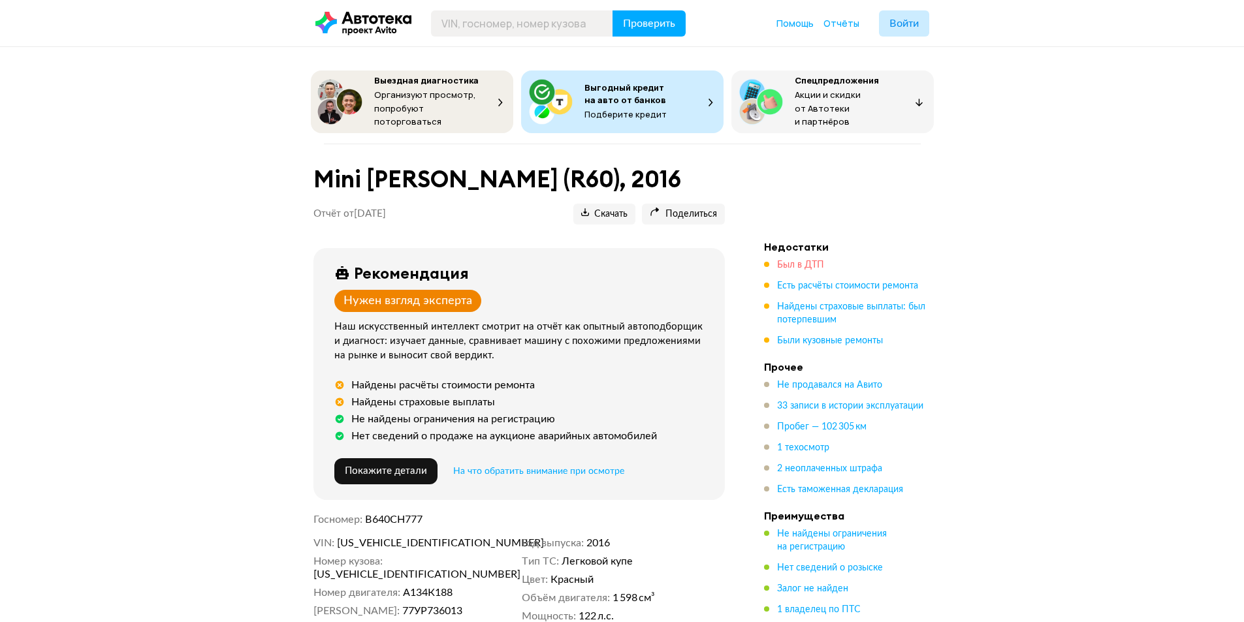
click at [797, 261] on span "Был в ДТП" at bounding box center [800, 265] width 47 height 9
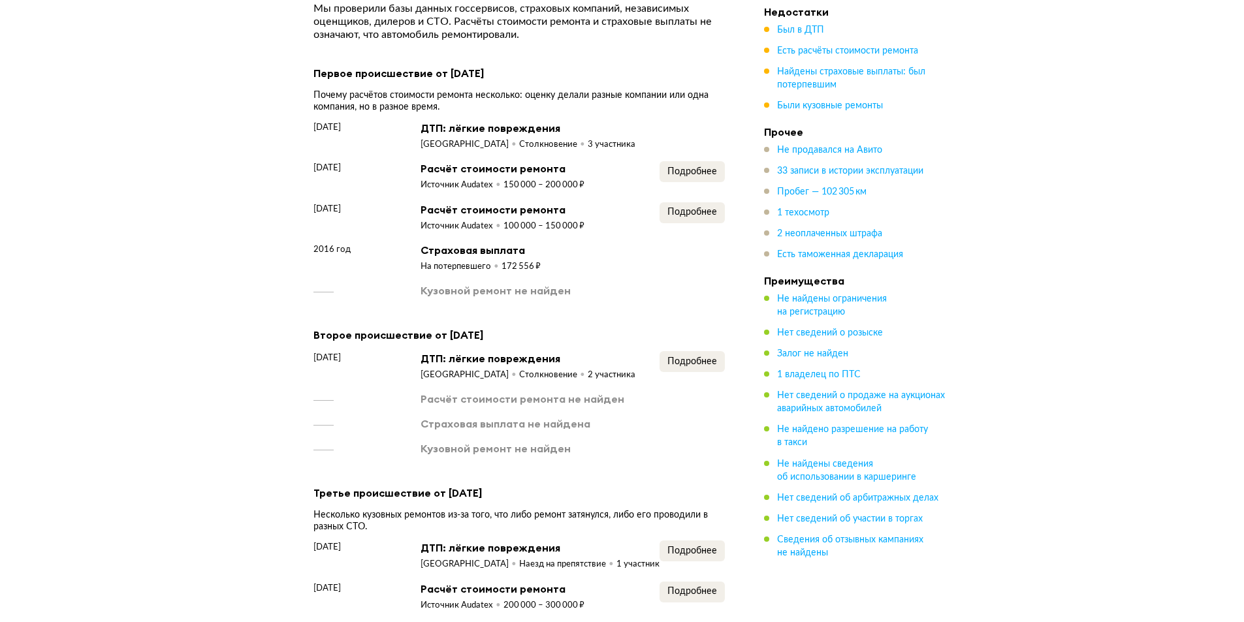
scroll to position [1175, 0]
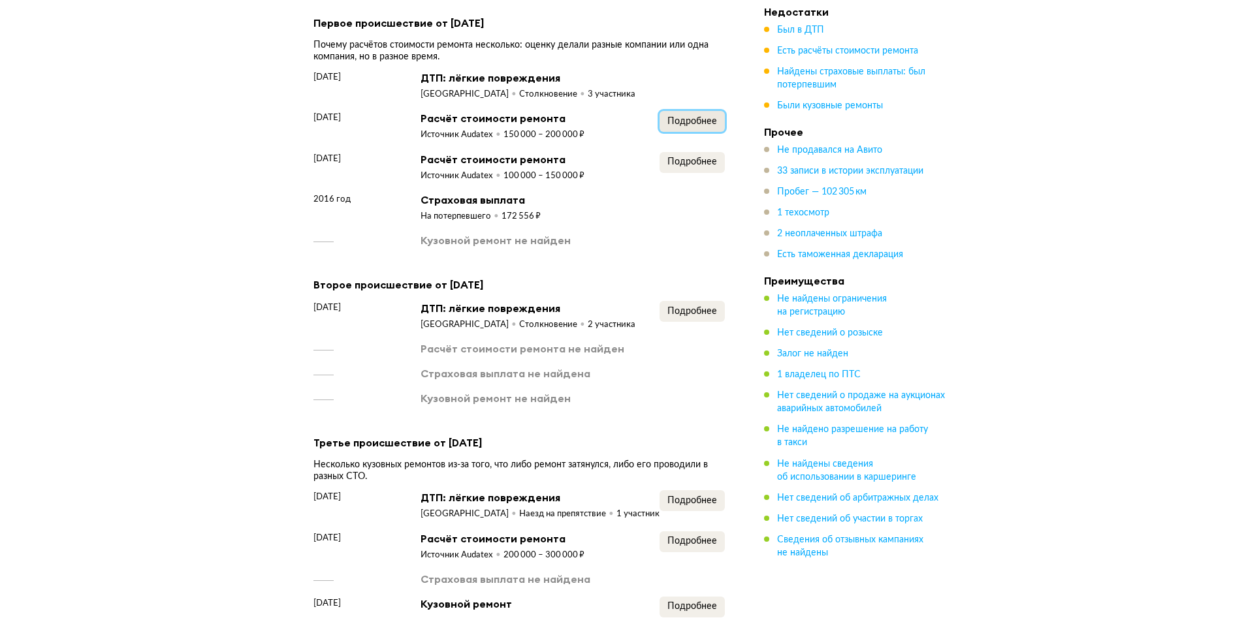
click at [694, 122] on span "Подробнее" at bounding box center [692, 121] width 50 height 9
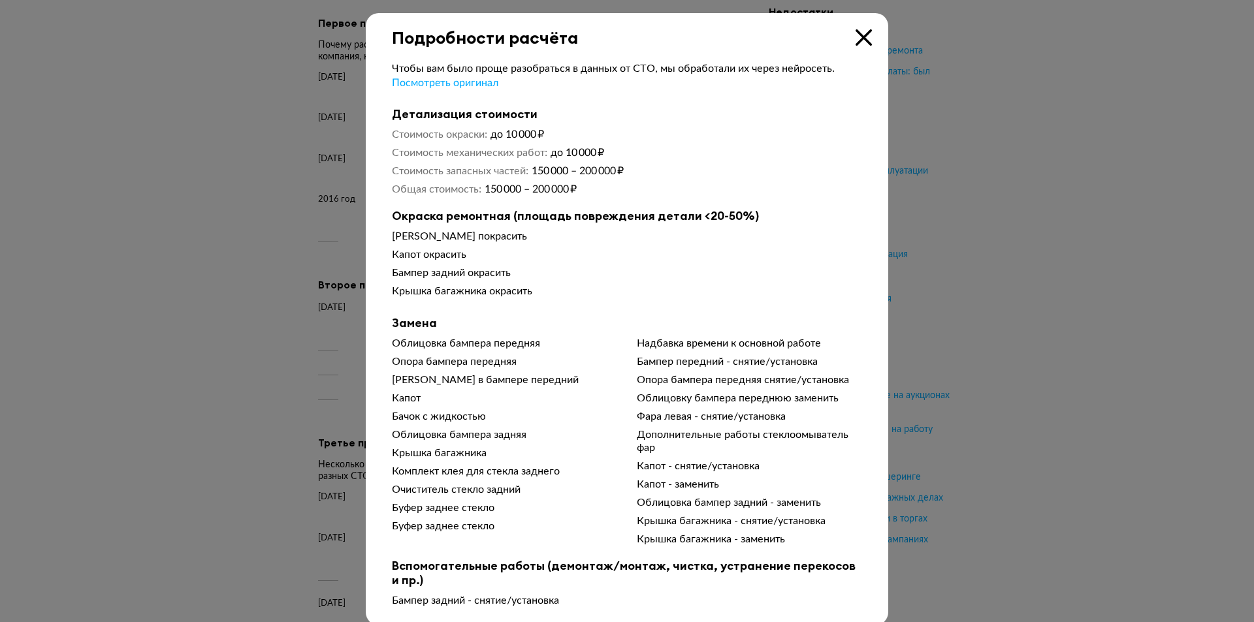
click at [855, 32] on icon at bounding box center [863, 37] width 16 height 16
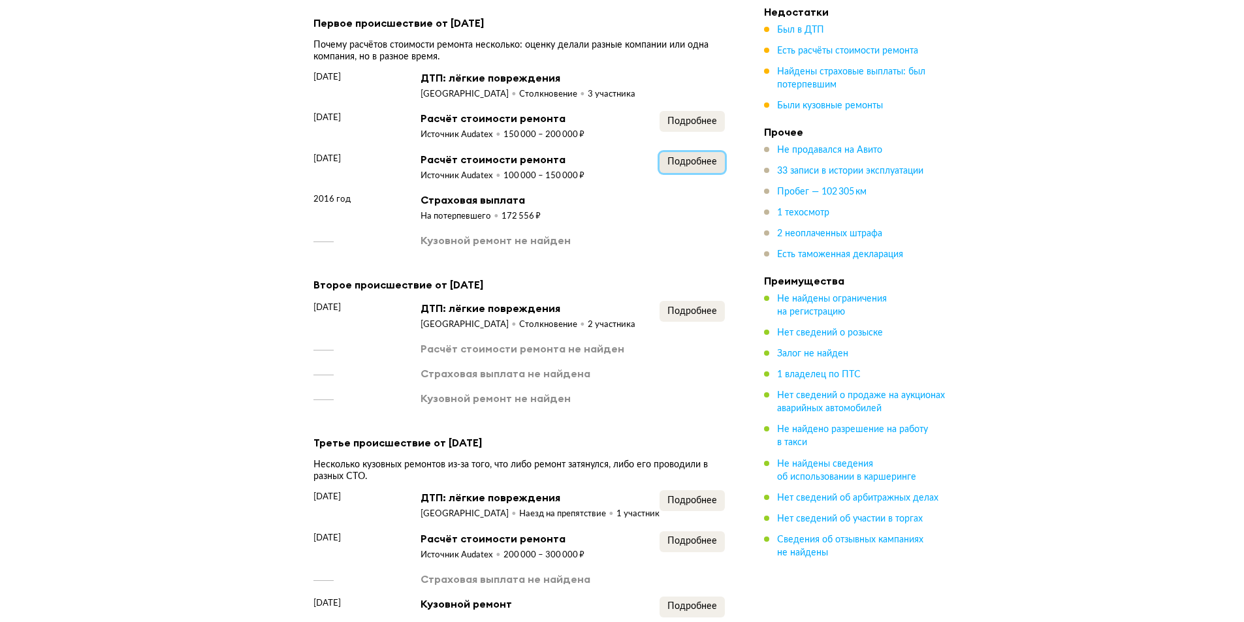
click at [690, 160] on span "Подробнее" at bounding box center [692, 161] width 50 height 9
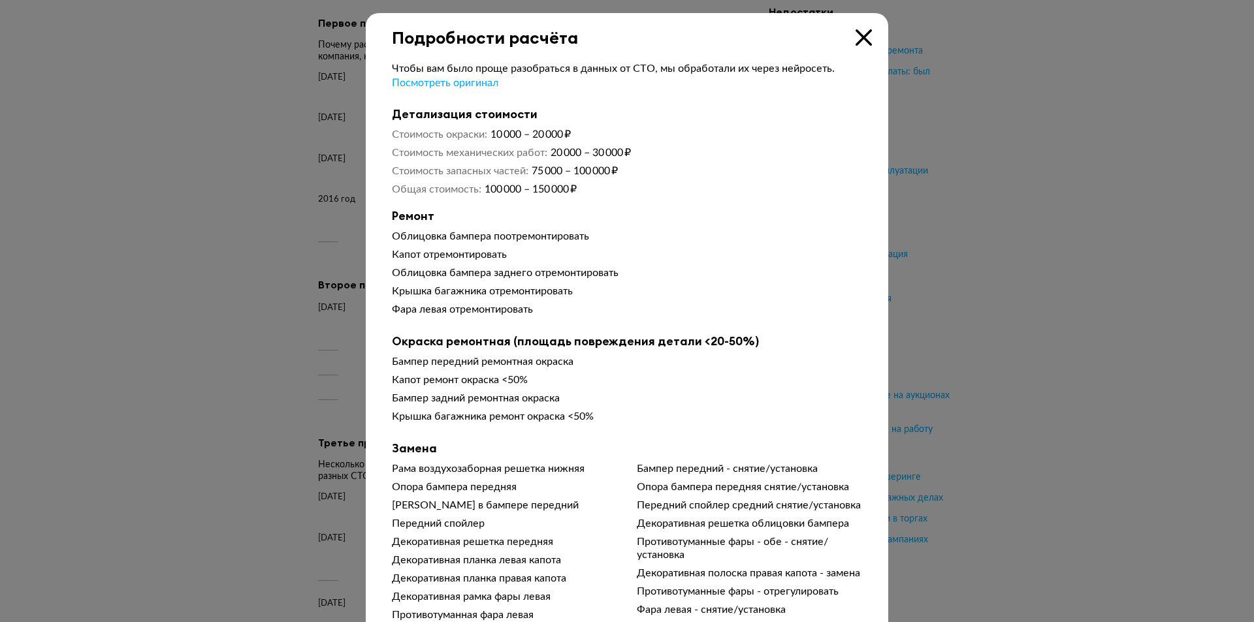
click at [867, 42] on div "Подробности расчёта" at bounding box center [627, 30] width 522 height 35
click at [862, 41] on icon at bounding box center [863, 37] width 16 height 16
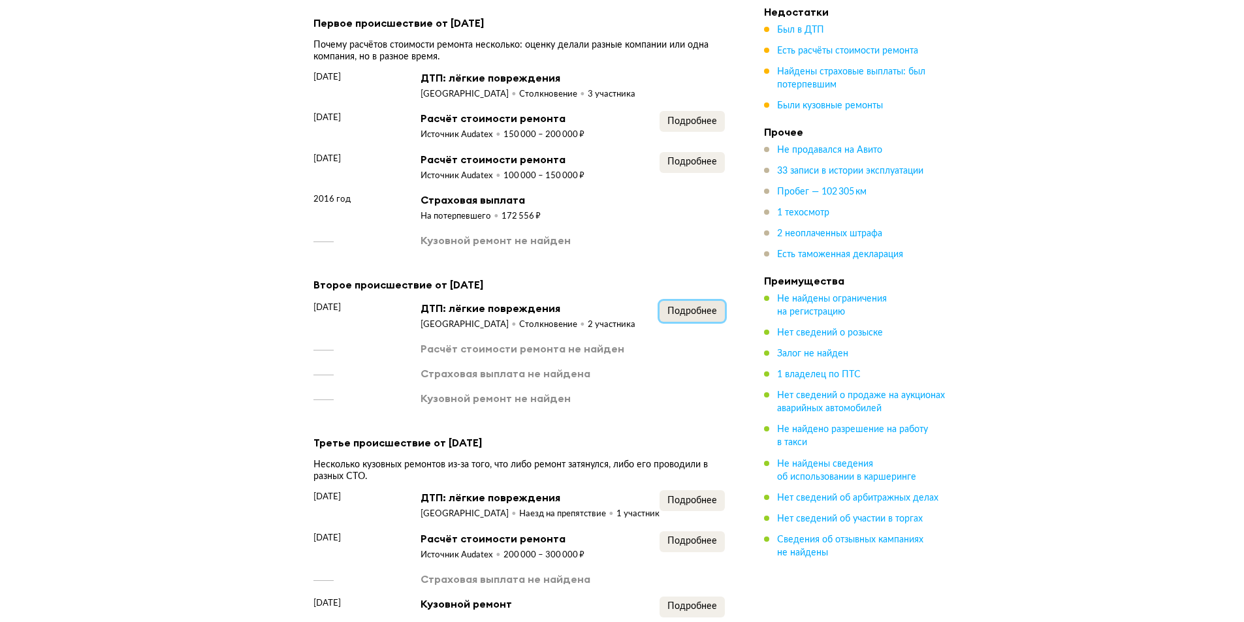
click at [694, 312] on span "Подробнее" at bounding box center [692, 311] width 50 height 9
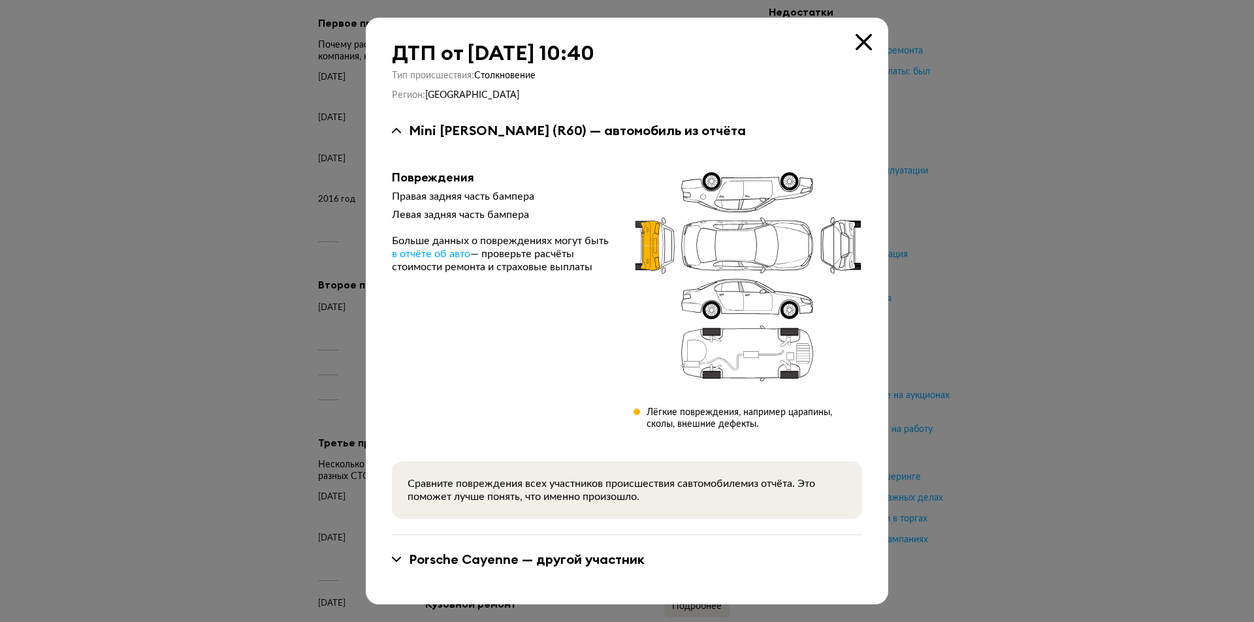
click at [866, 47] on icon at bounding box center [863, 42] width 16 height 16
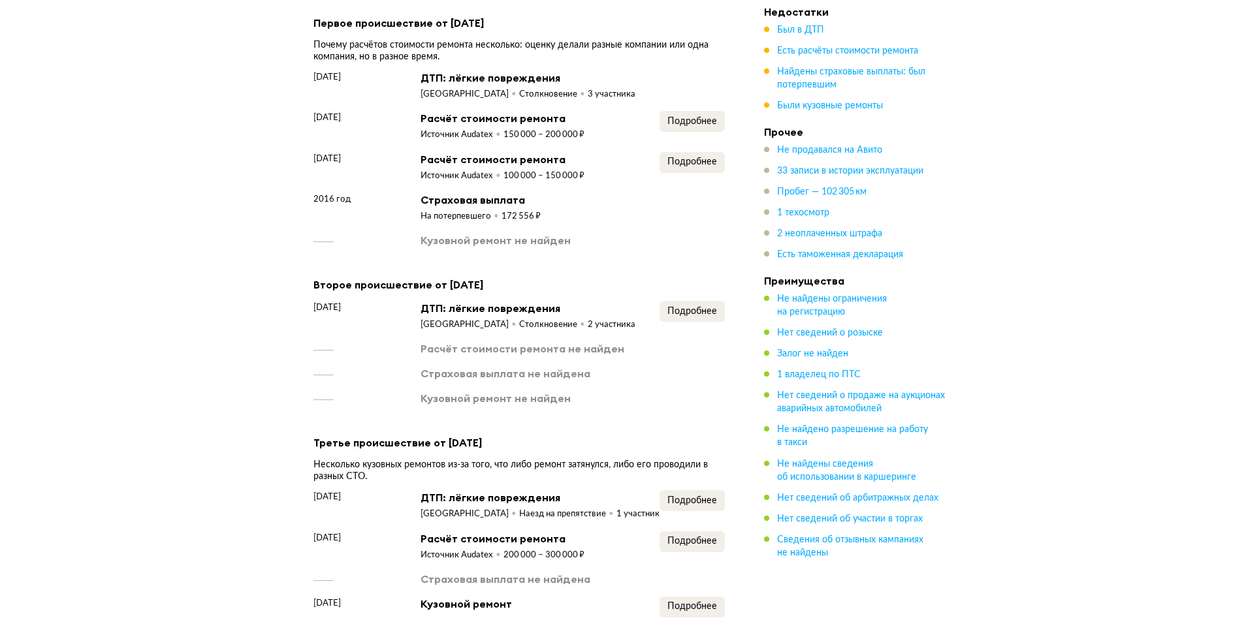
scroll to position [1324, 0]
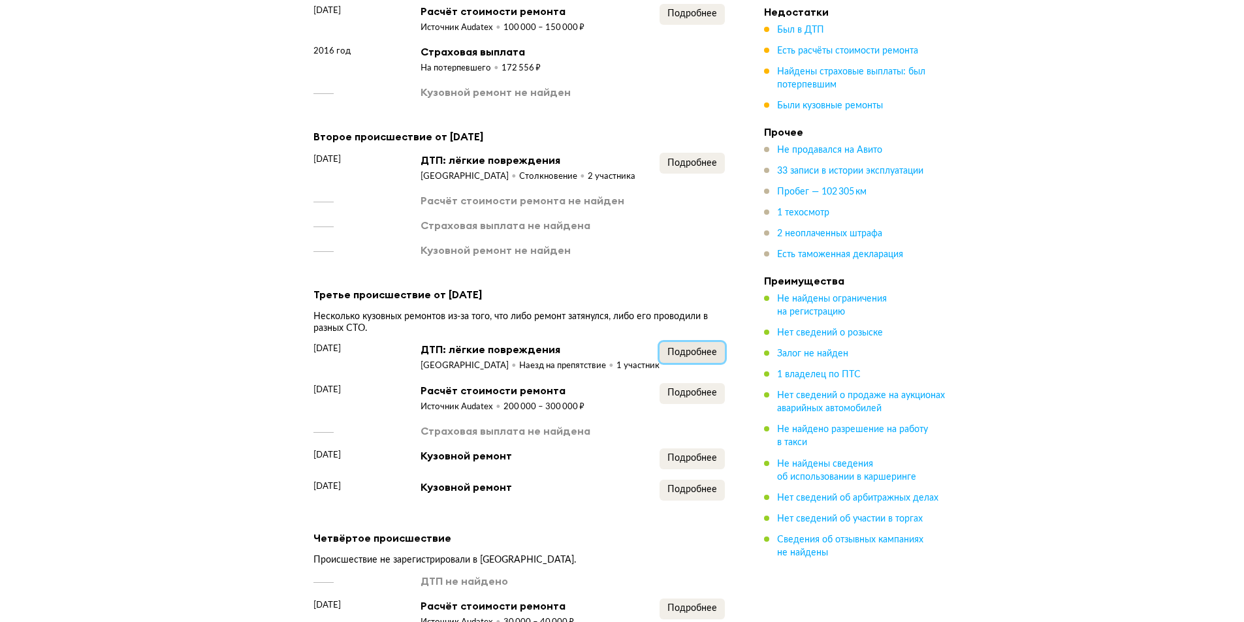
click at [684, 349] on span "Подробнее" at bounding box center [692, 352] width 50 height 9
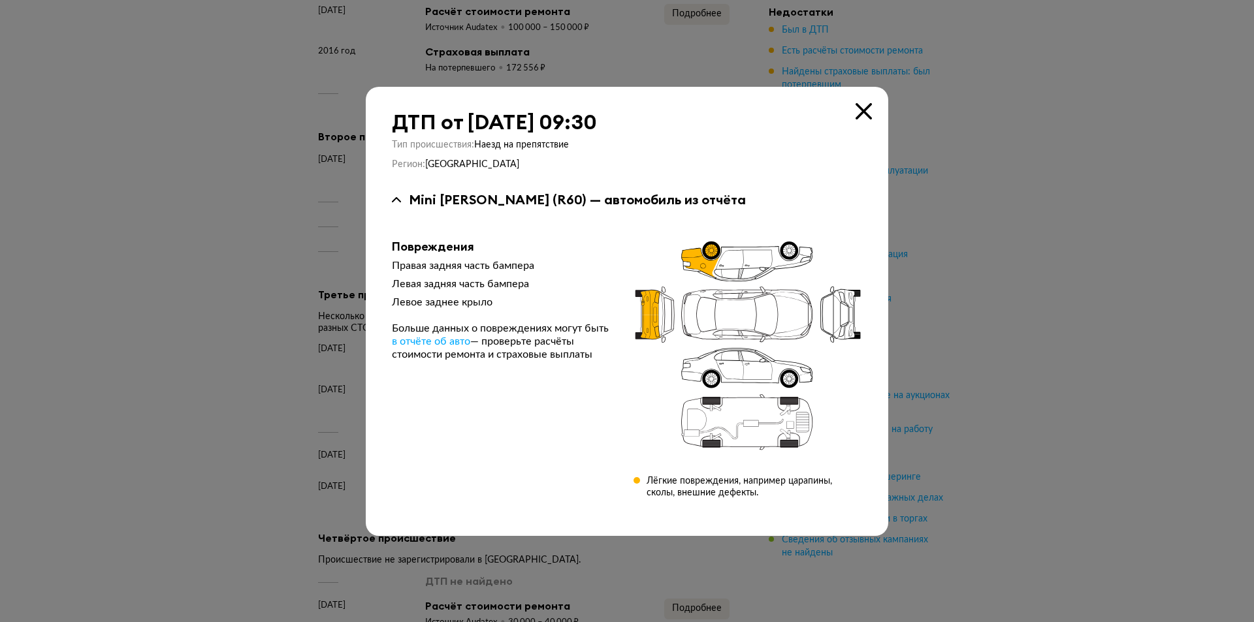
click at [859, 115] on icon at bounding box center [863, 111] width 16 height 16
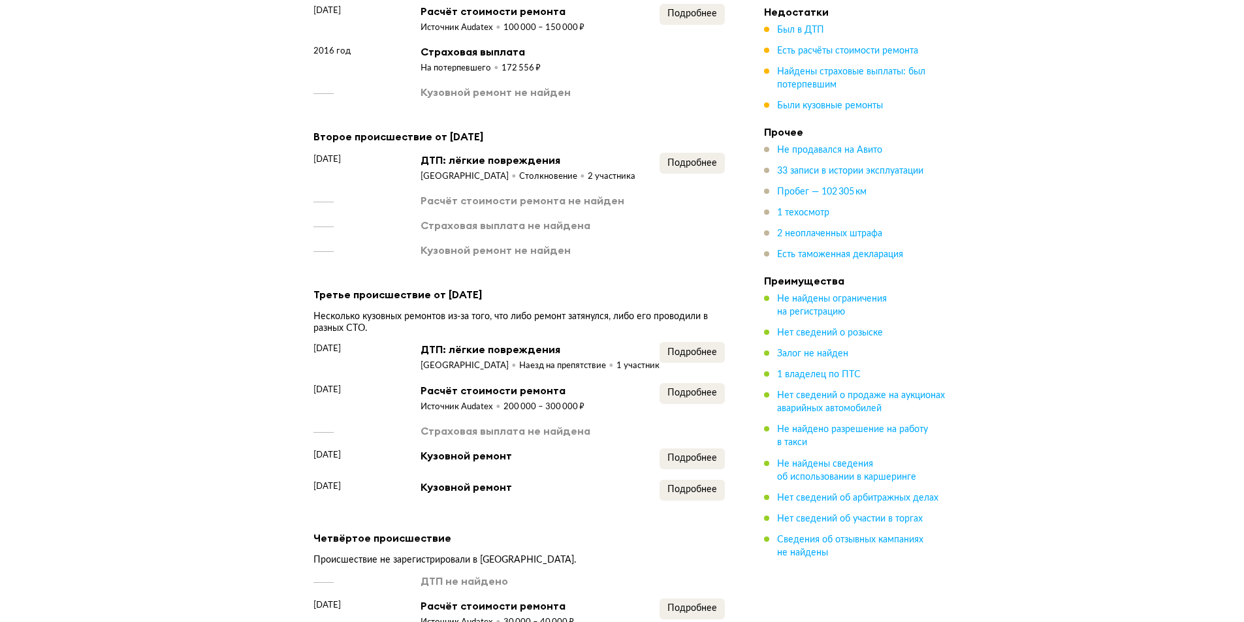
scroll to position [1471, 0]
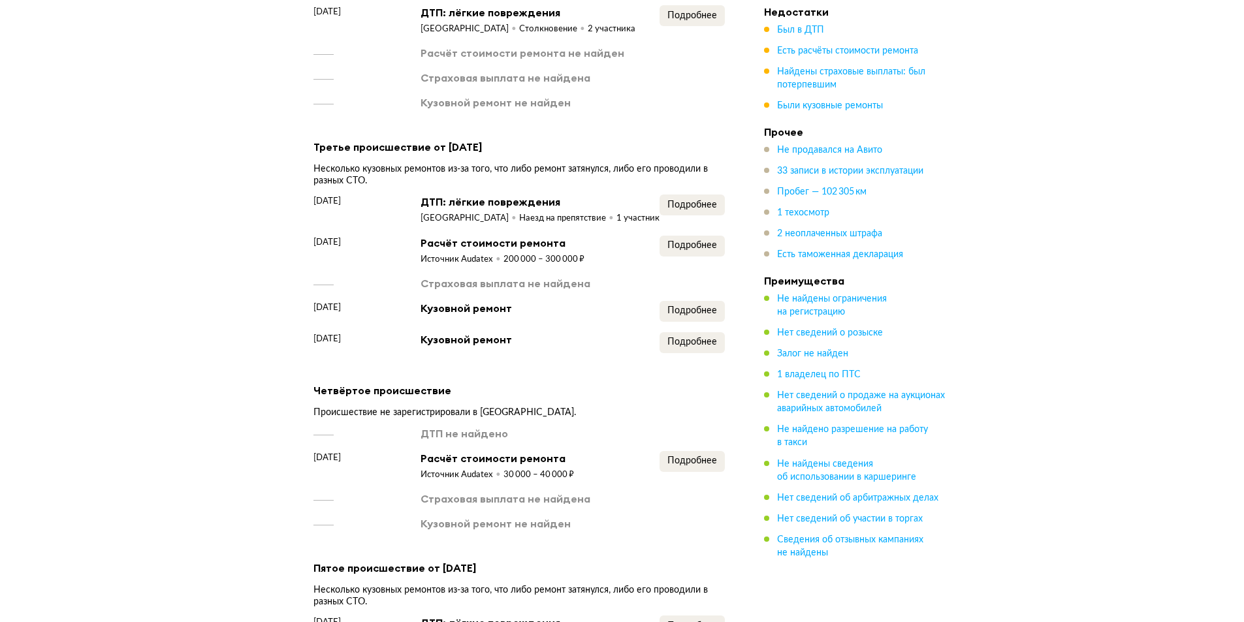
click at [711, 451] on div "ДТП не найдено 12 июля 2021 года Расчёт стоимости ремонта Источник Audatex 30 0…" at bounding box center [518, 478] width 411 height 104
click at [709, 456] on button "Подробнее" at bounding box center [692, 461] width 65 height 21
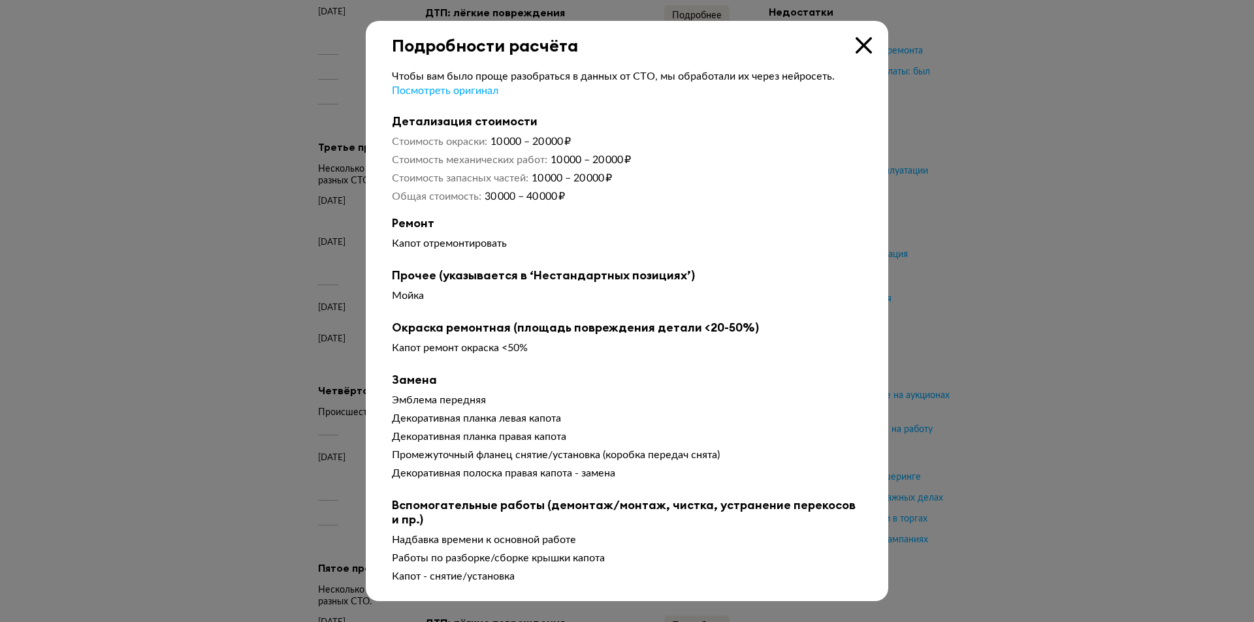
click at [864, 46] on icon at bounding box center [863, 45] width 16 height 16
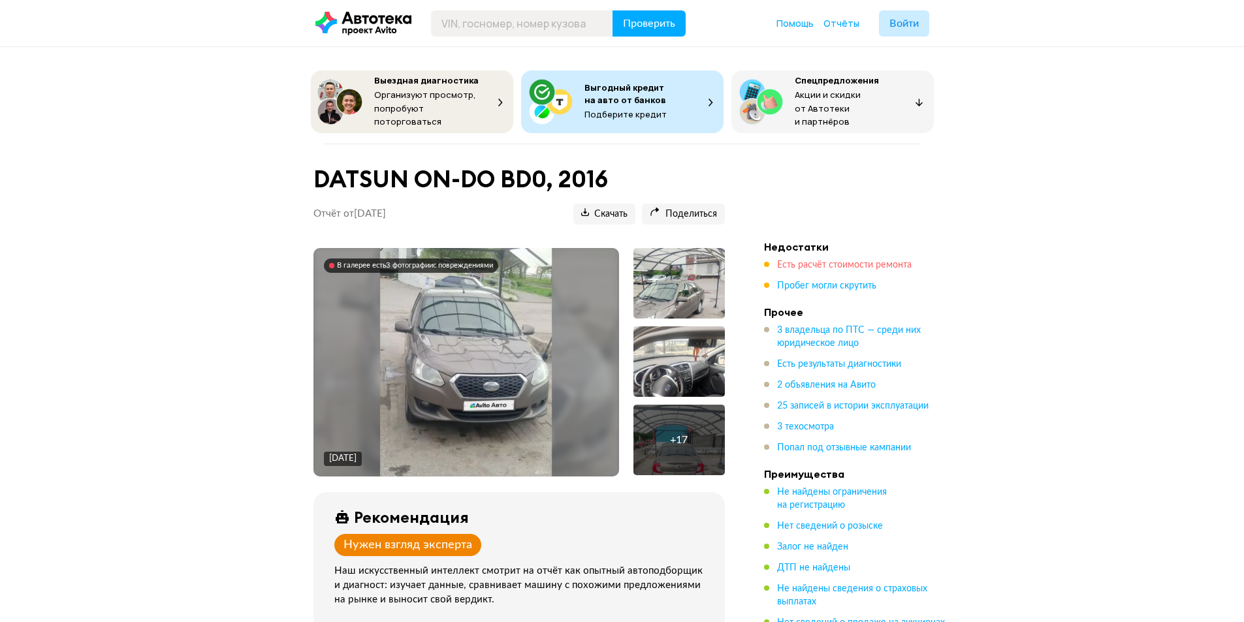
click at [825, 261] on span "Есть расчёт стоимости ремонта" at bounding box center [844, 265] width 135 height 9
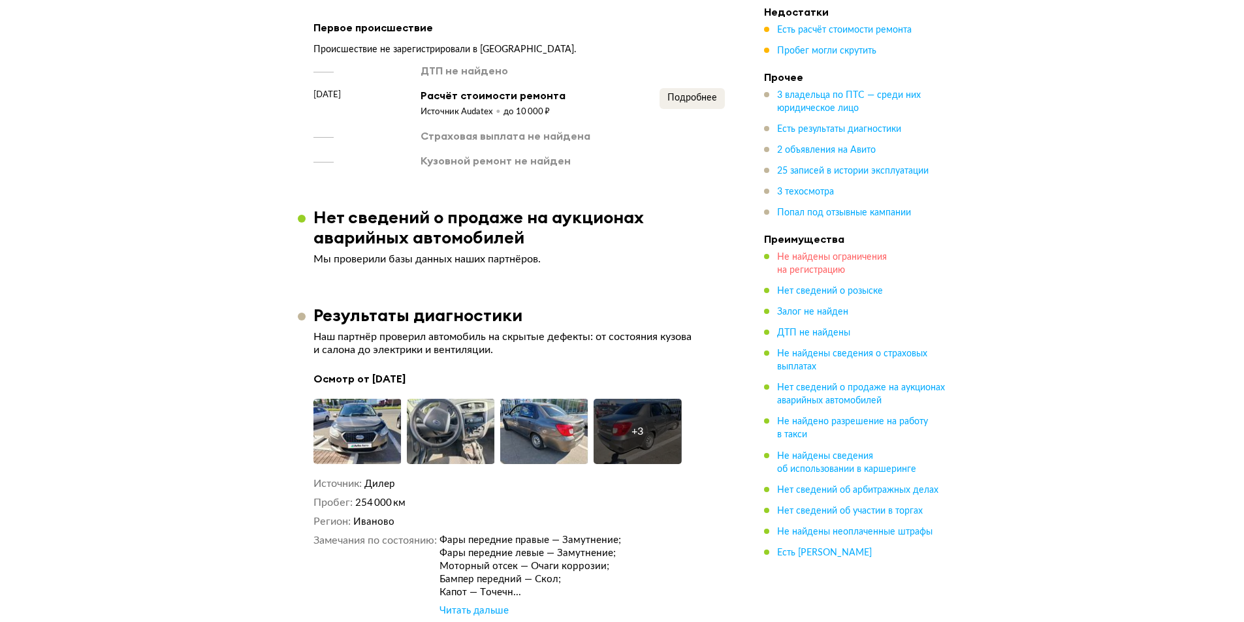
scroll to position [1778, 0]
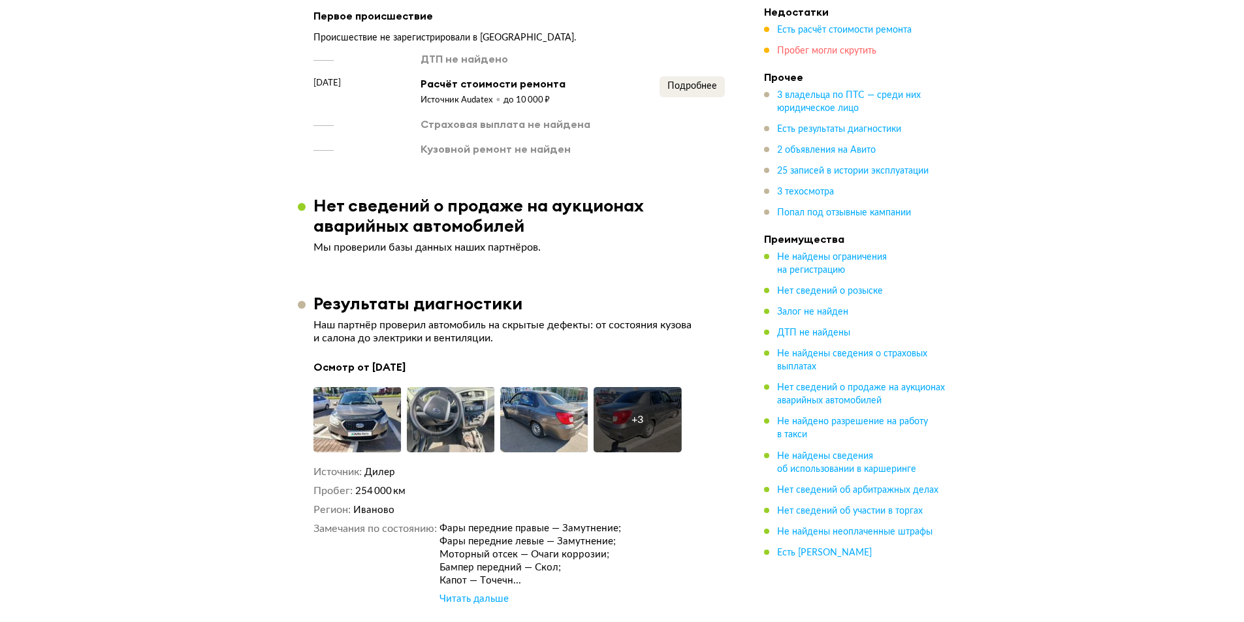
click at [835, 54] on span "Пробег могли скрутить" at bounding box center [826, 50] width 99 height 9
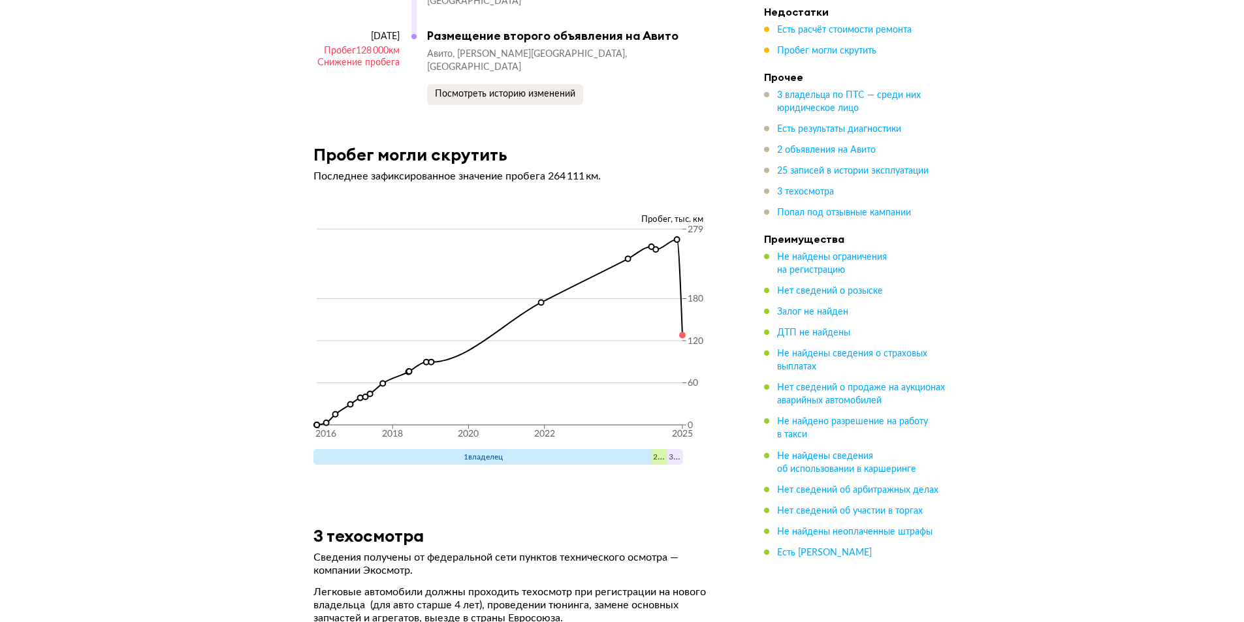
scroll to position [5636, 0]
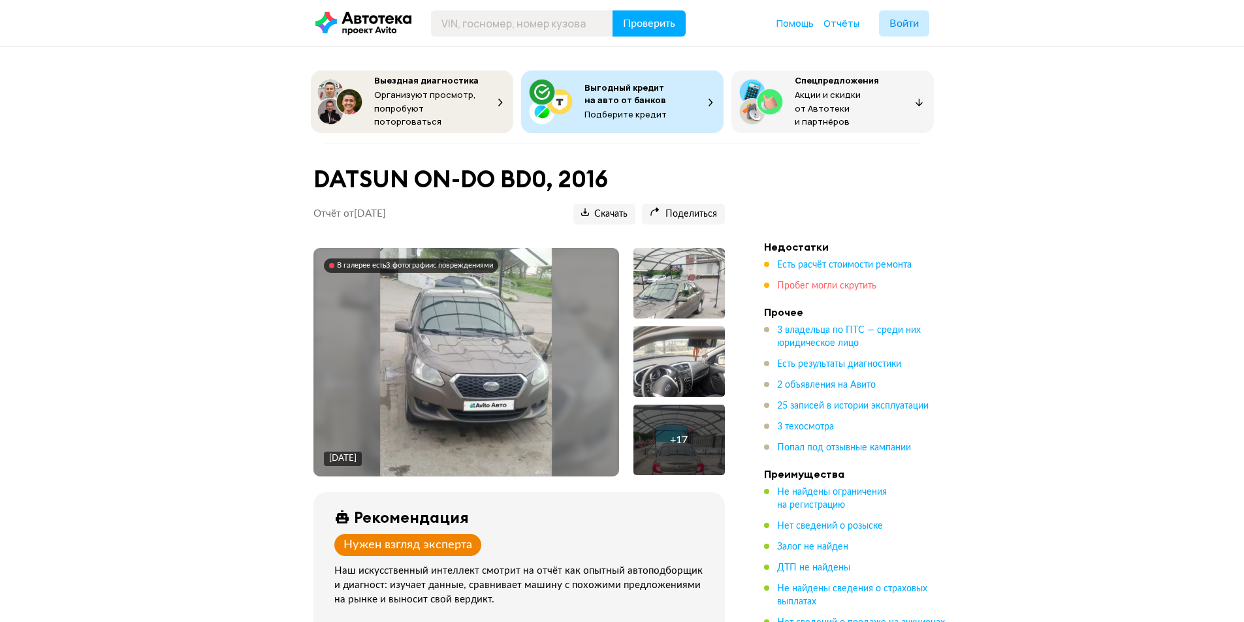
click at [826, 281] on span "Пробег могли скрутить" at bounding box center [826, 285] width 99 height 9
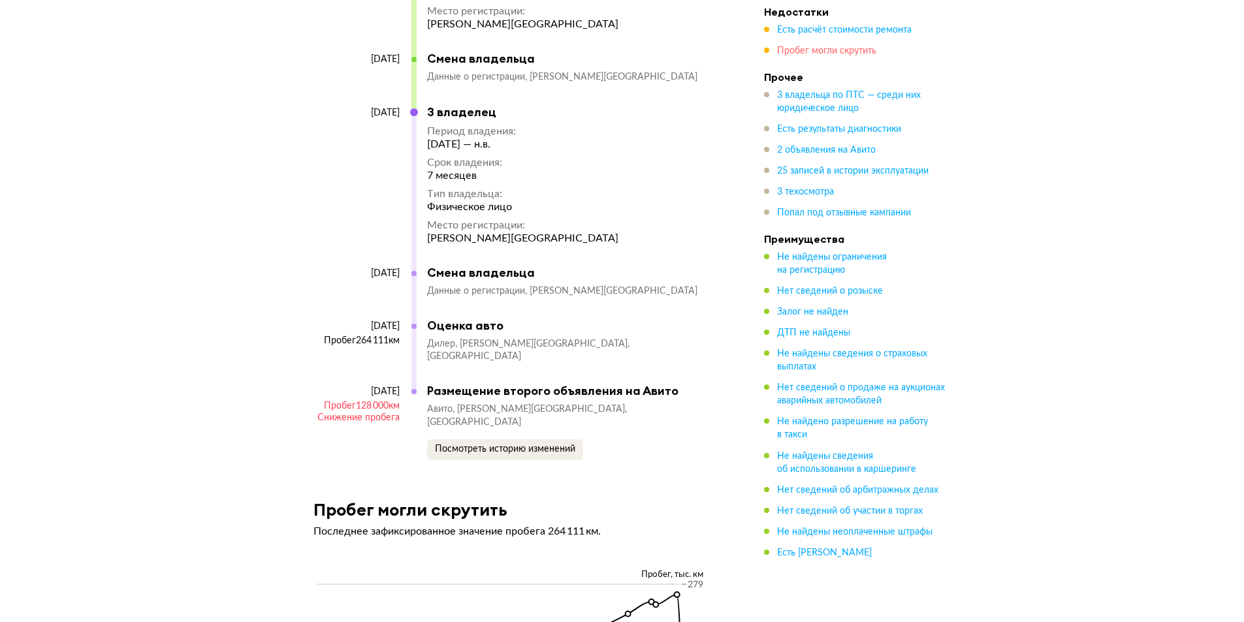
scroll to position [5636, 0]
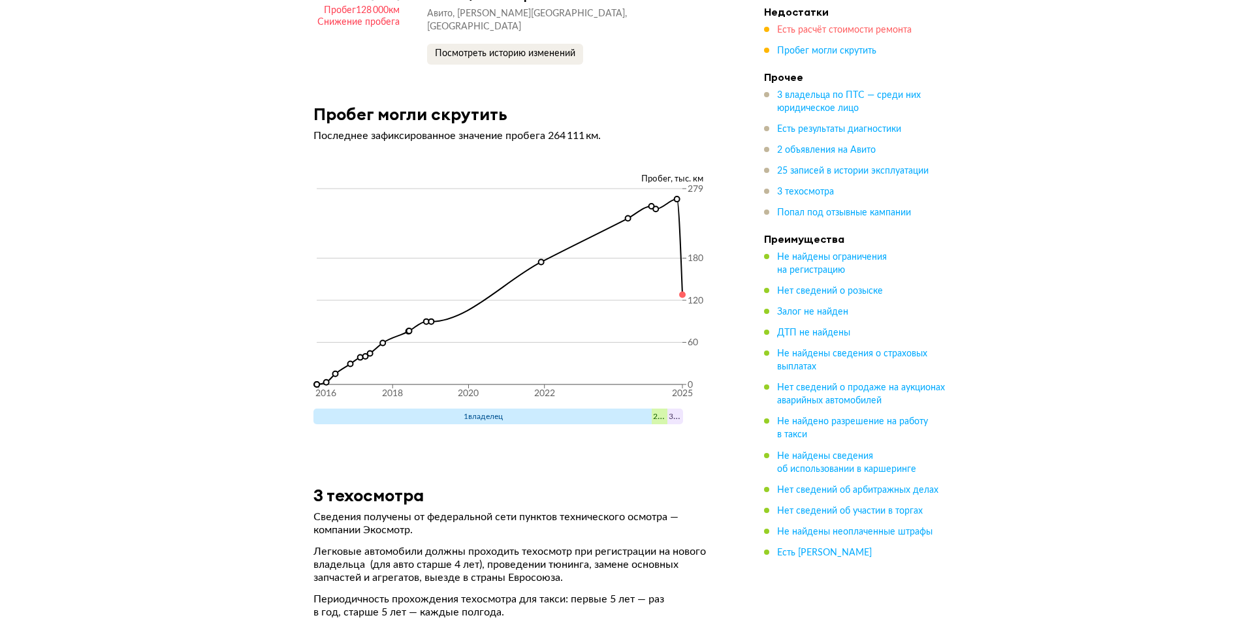
click at [832, 33] on span "Есть расчёт стоимости ремонта" at bounding box center [844, 29] width 135 height 9
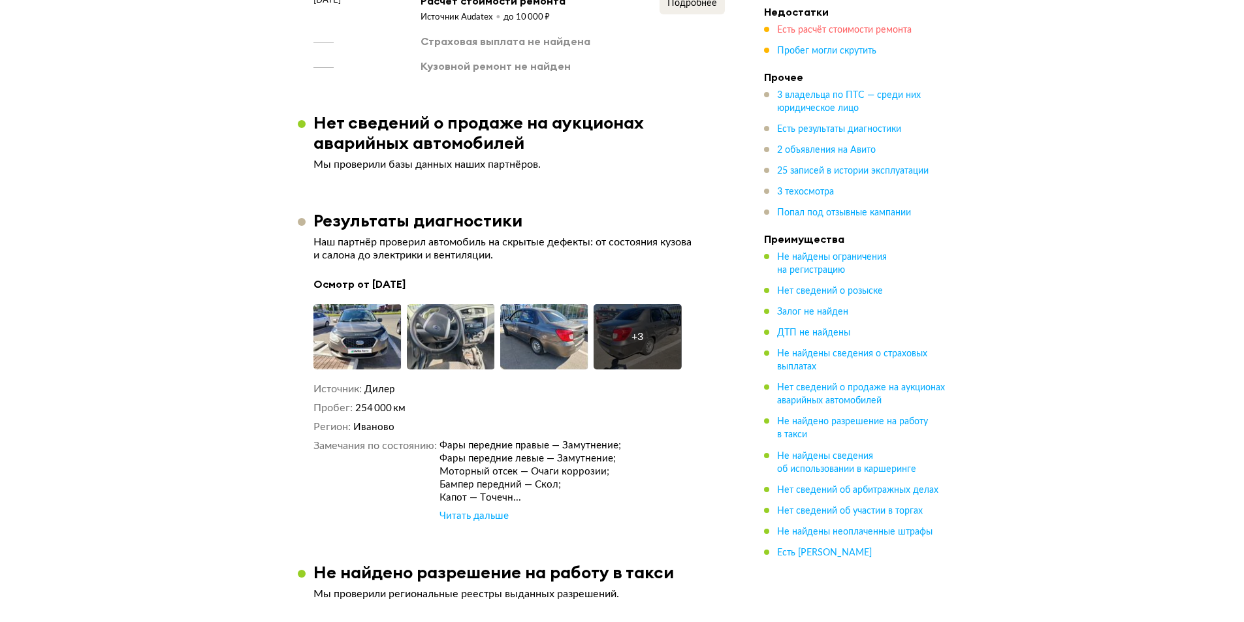
scroll to position [1778, 0]
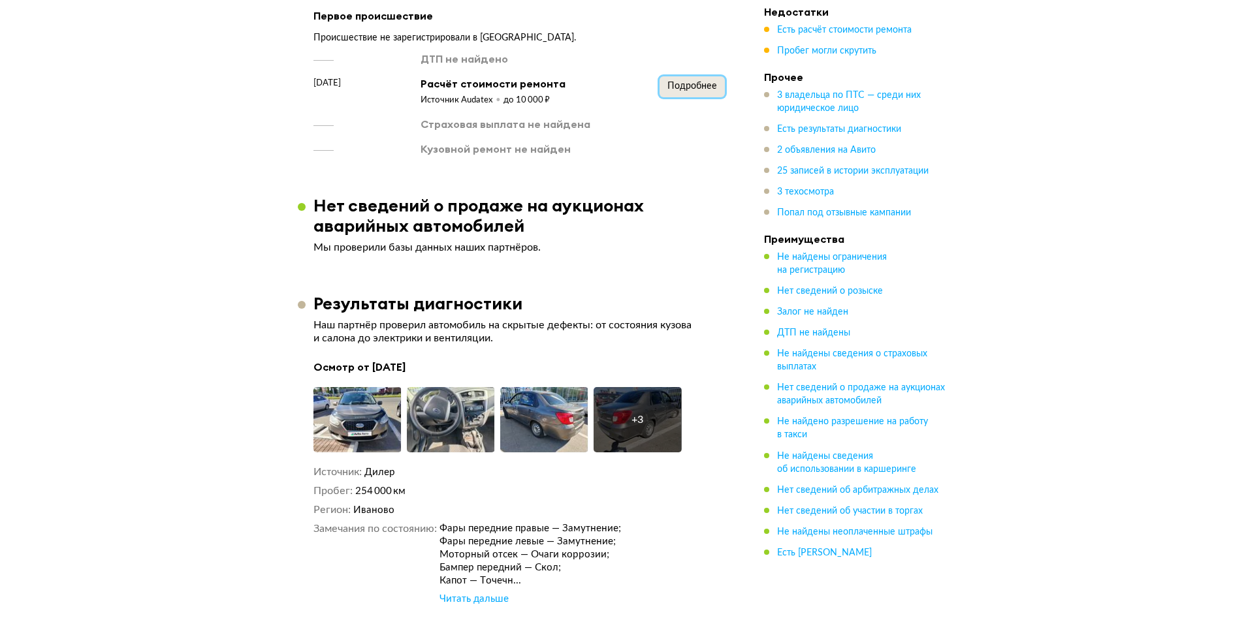
click at [686, 84] on button "Подробнее" at bounding box center [692, 86] width 65 height 21
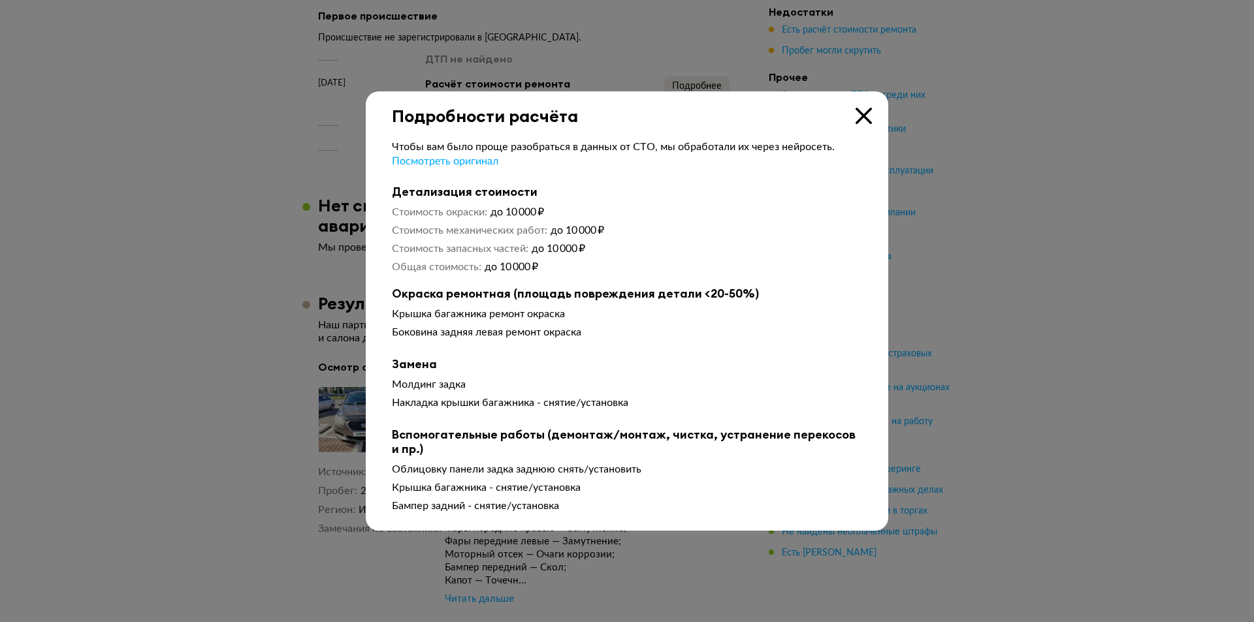
click at [861, 109] on icon at bounding box center [863, 116] width 16 height 16
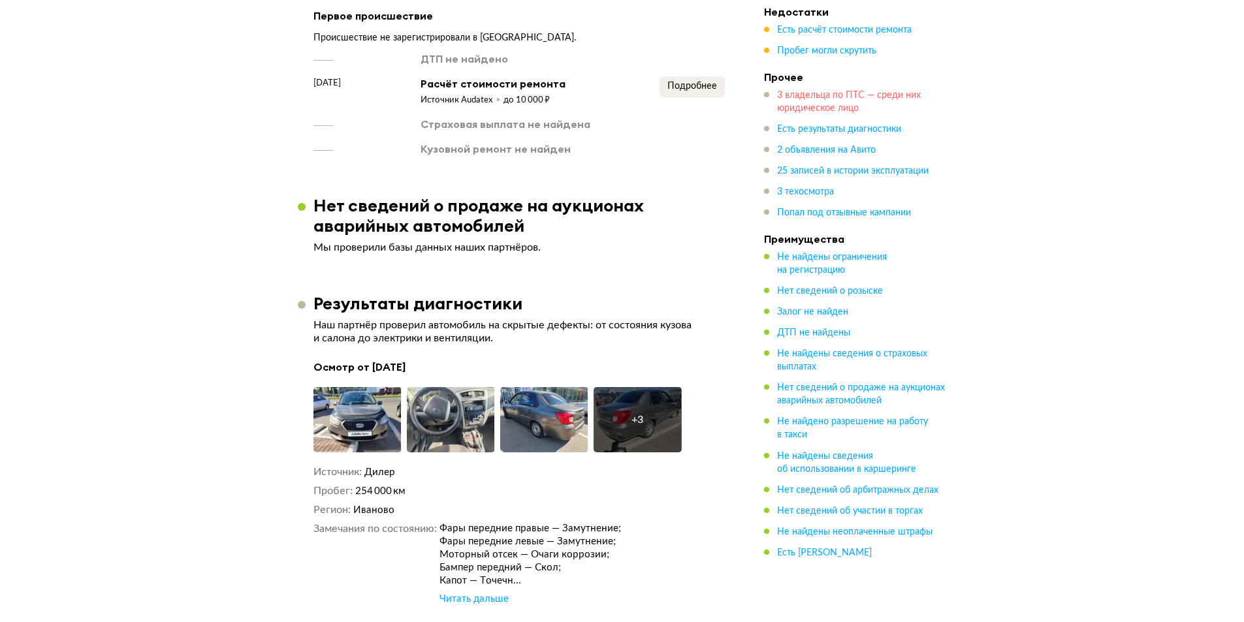
click at [839, 108] on span "3 владельца по ПТС — среди них юридическое лицо" at bounding box center [849, 102] width 144 height 22
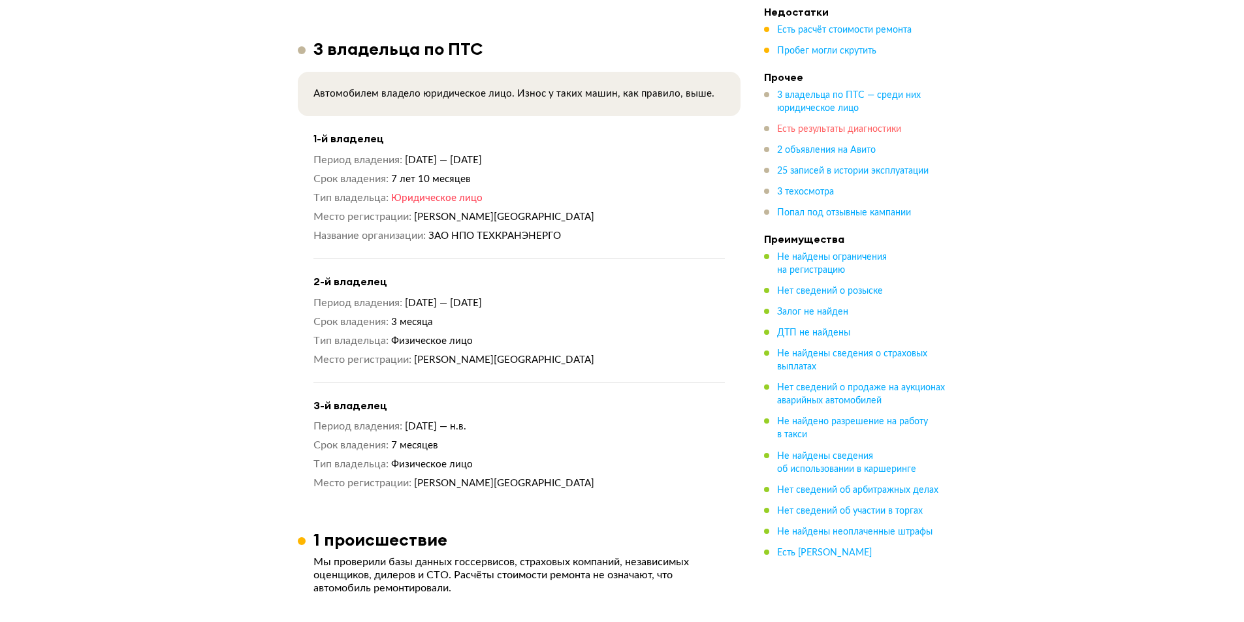
scroll to position [1138, 0]
